Goal: Task Accomplishment & Management: Use online tool/utility

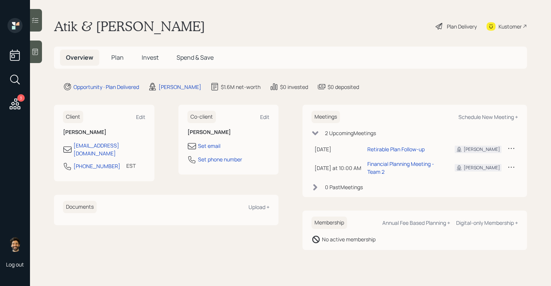
click at [108, 56] on h5 "Plan" at bounding box center [117, 57] width 24 height 16
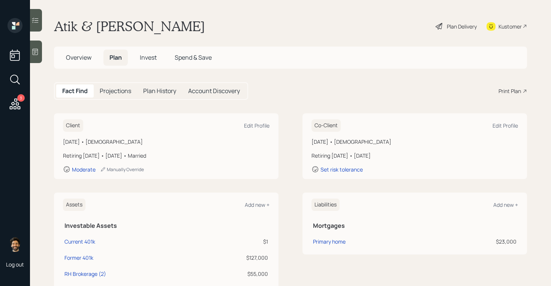
click at [513, 93] on div "Print Plan" at bounding box center [510, 91] width 22 height 8
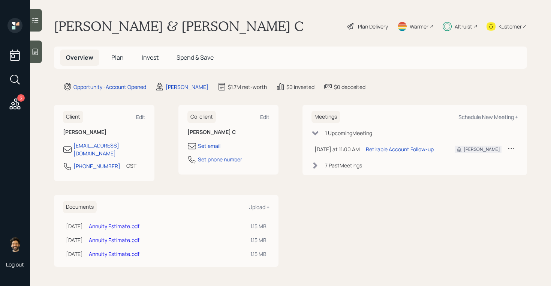
click at [20, 105] on icon at bounding box center [14, 103] width 13 height 13
